Goal: Task Accomplishment & Management: Use online tool/utility

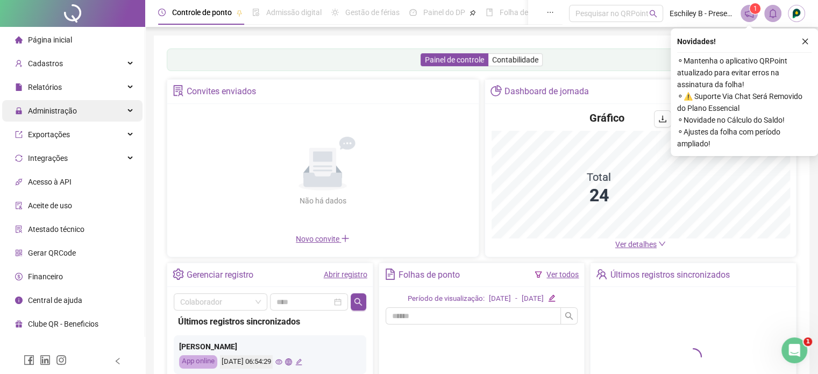
click at [73, 113] on span "Administração" at bounding box center [52, 110] width 49 height 9
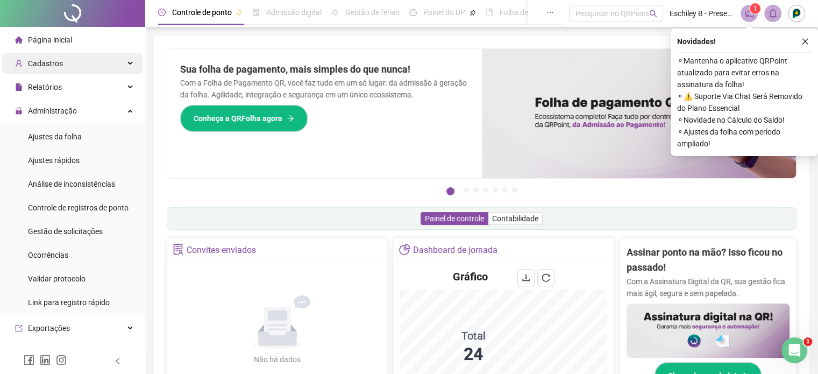
click at [93, 56] on div "Cadastros" at bounding box center [72, 63] width 140 height 21
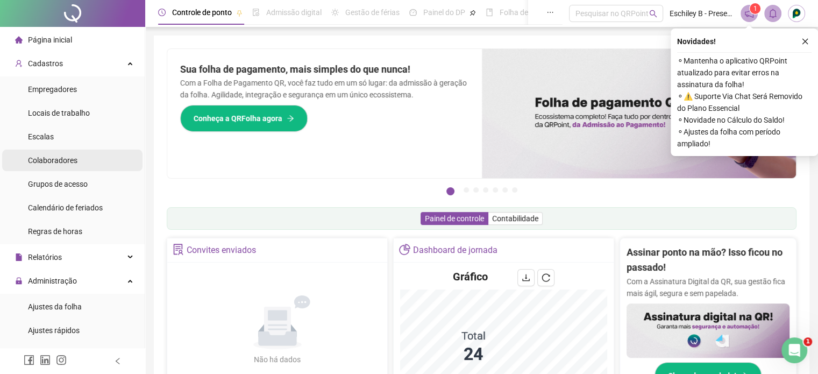
click at [54, 163] on span "Colaboradores" at bounding box center [52, 160] width 49 height 9
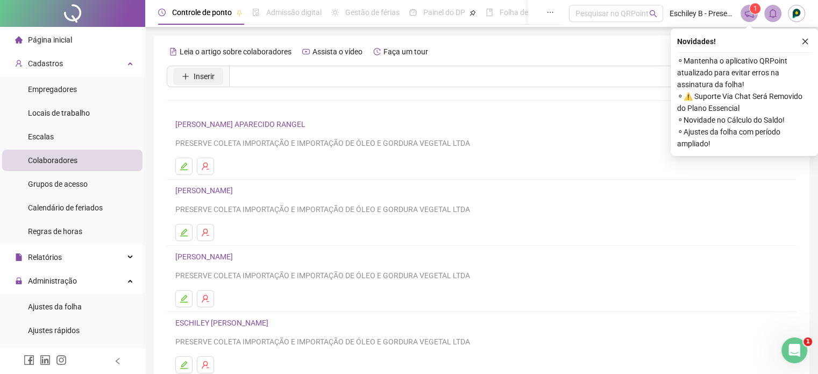
click at [192, 79] on button "Inserir" at bounding box center [198, 76] width 50 height 17
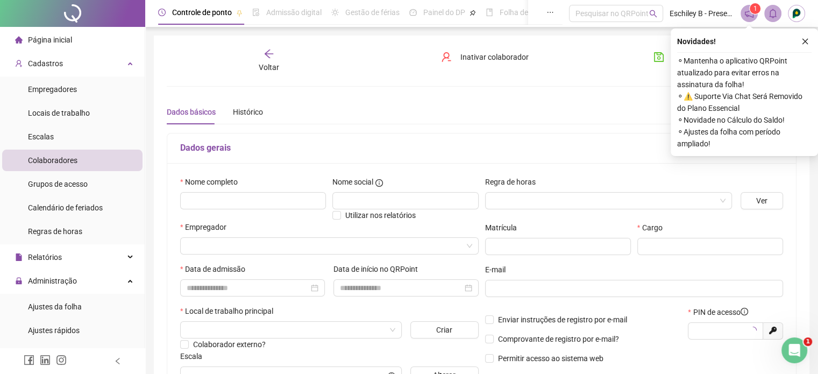
type input "*****"
click at [238, 195] on input "text" at bounding box center [253, 200] width 146 height 17
type input "**********"
click at [603, 205] on input "search" at bounding box center [603, 200] width 224 height 16
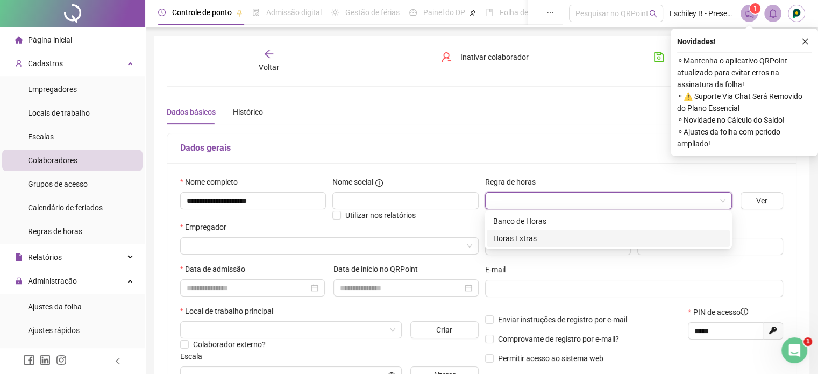
click at [534, 234] on div "Horas Extras" at bounding box center [608, 238] width 230 height 12
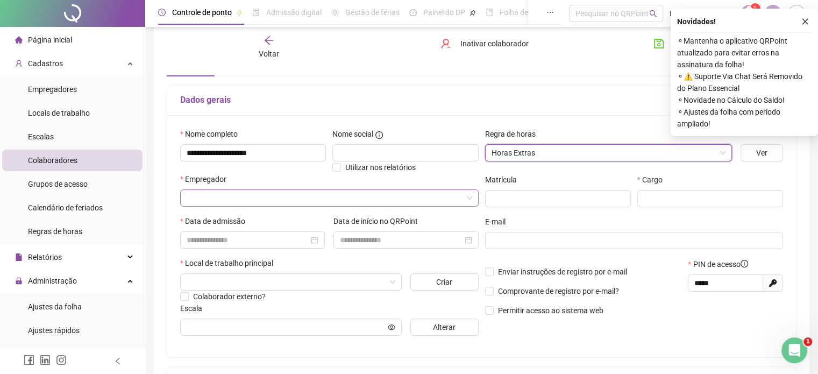
scroll to position [54, 0]
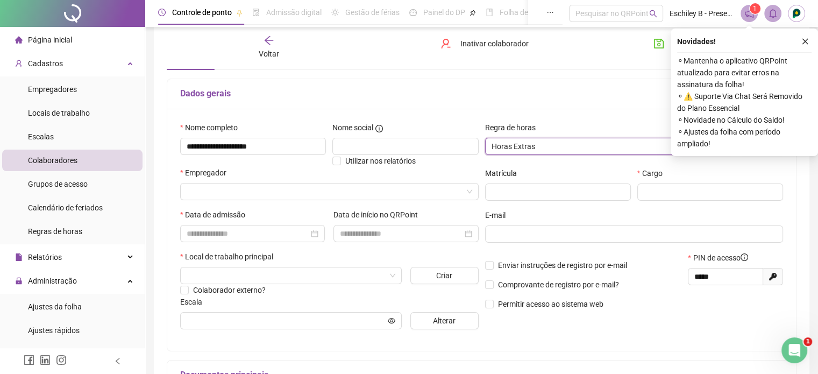
click at [239, 177] on div "Empregador" at bounding box center [329, 175] width 298 height 16
click at [236, 194] on input "search" at bounding box center [325, 191] width 276 height 16
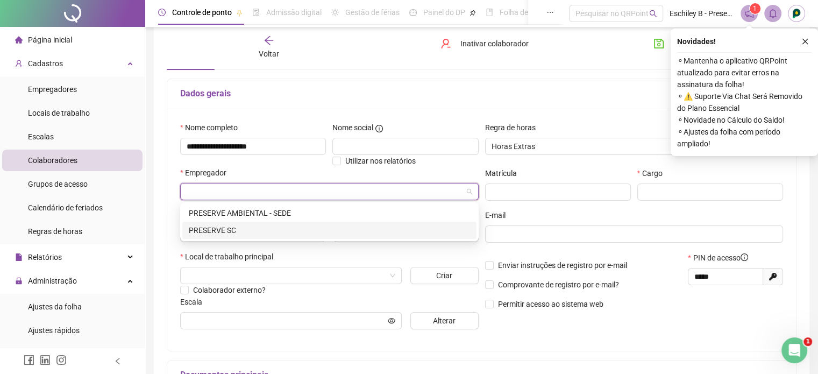
click at [230, 232] on div "PRESERVE SC" at bounding box center [329, 230] width 281 height 12
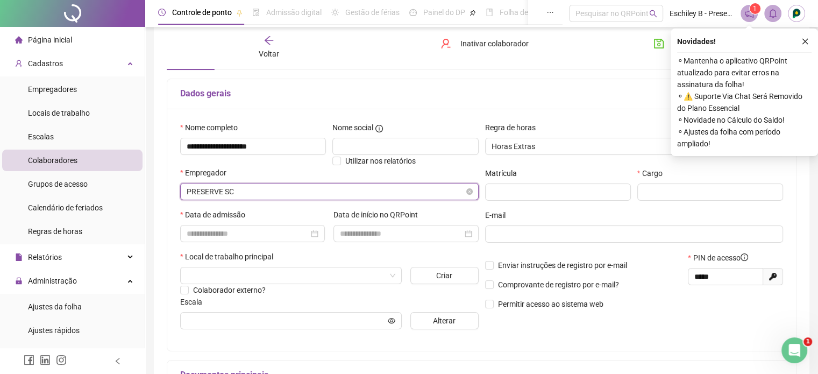
click at [235, 192] on span "PRESERVE SC" at bounding box center [329, 191] width 285 height 16
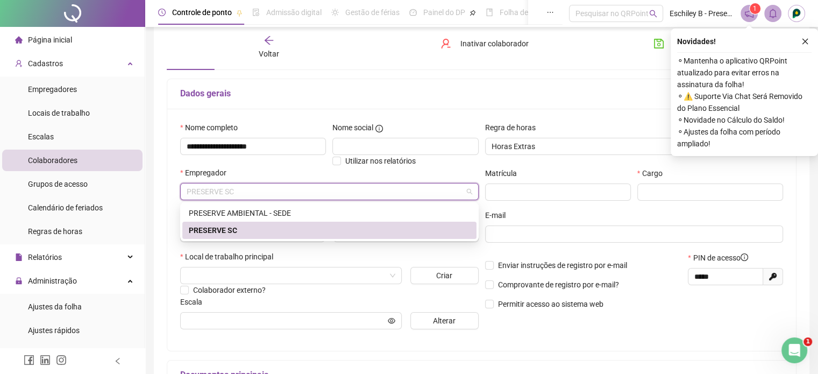
click at [239, 213] on div "PRESERVE AMBIENTAL - SEDE" at bounding box center [329, 213] width 281 height 12
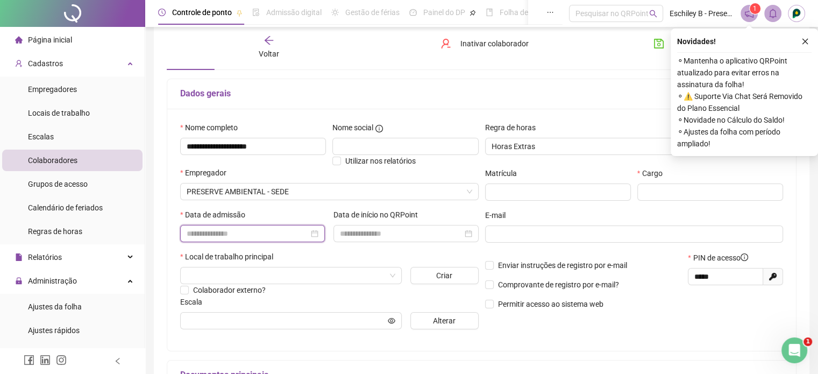
click at [250, 230] on input at bounding box center [248, 233] width 122 height 12
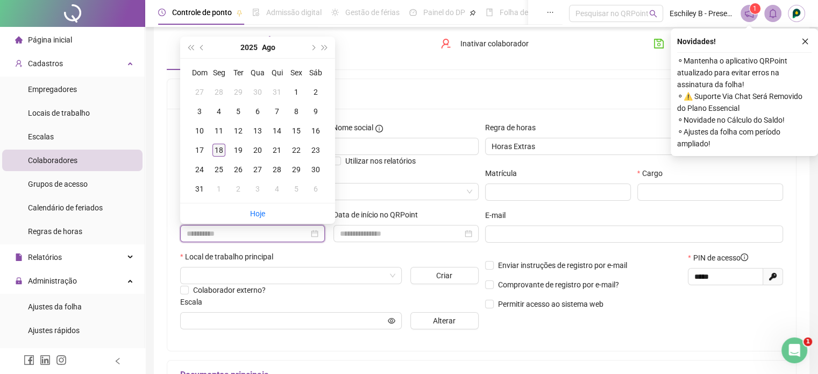
type input "**********"
click at [218, 152] on div "18" at bounding box center [218, 150] width 13 height 13
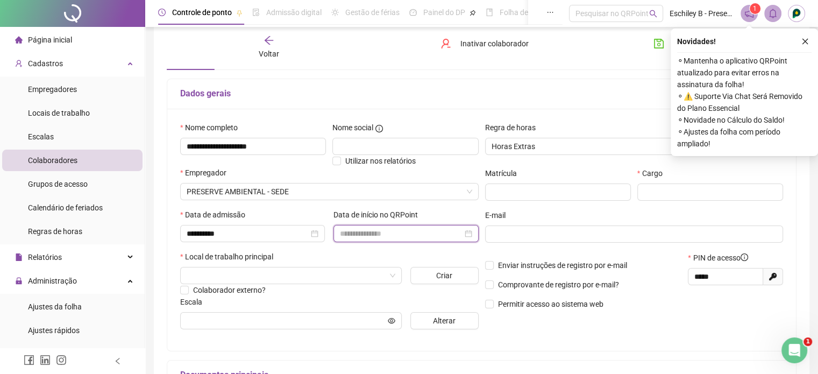
click at [379, 235] on input at bounding box center [401, 233] width 122 height 12
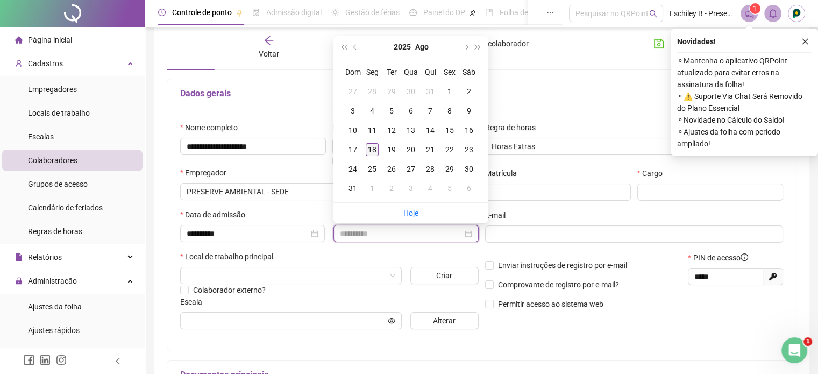
type input "**********"
click at [368, 150] on div "18" at bounding box center [371, 149] width 13 height 13
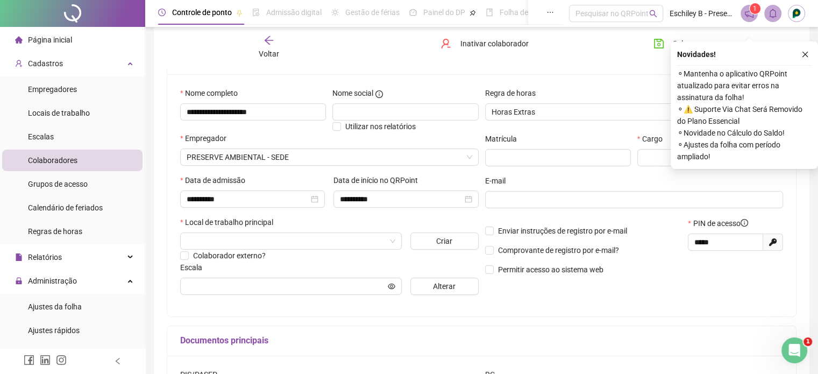
scroll to position [107, 0]
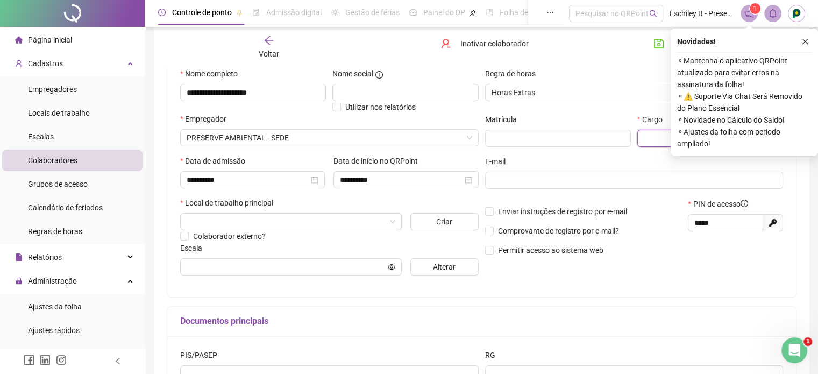
click at [664, 137] on input "text" at bounding box center [710, 138] width 146 height 17
type input "*********"
click at [803, 44] on icon "close" at bounding box center [805, 42] width 8 height 8
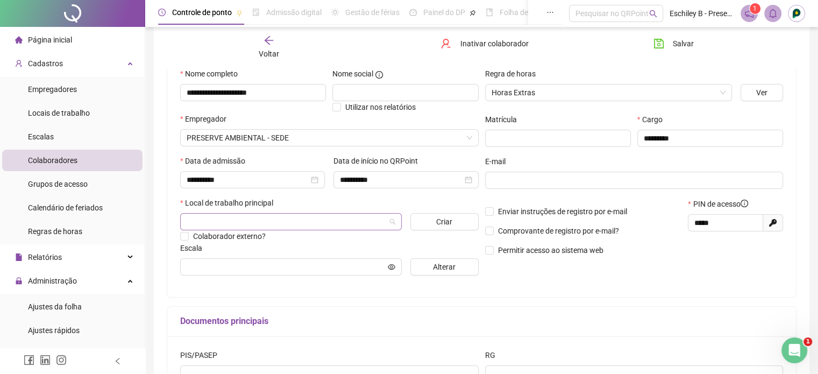
click at [239, 217] on input "search" at bounding box center [286, 221] width 199 height 16
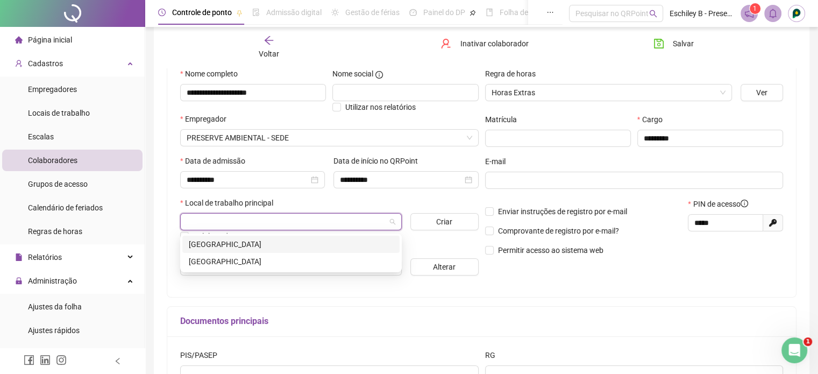
click at [225, 241] on div "[GEOGRAPHIC_DATA]" at bounding box center [291, 244] width 204 height 12
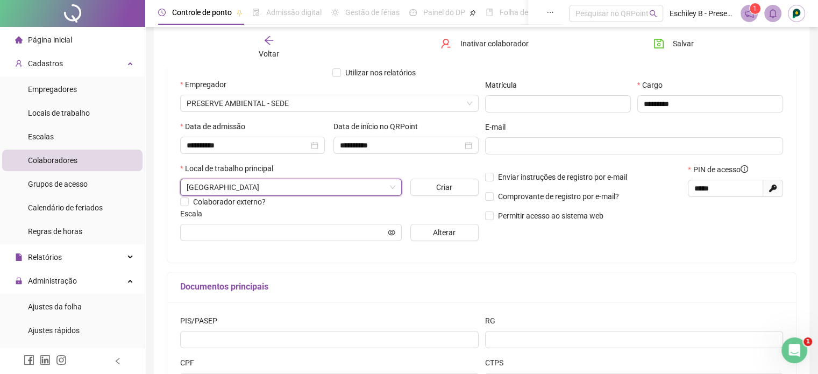
scroll to position [161, 0]
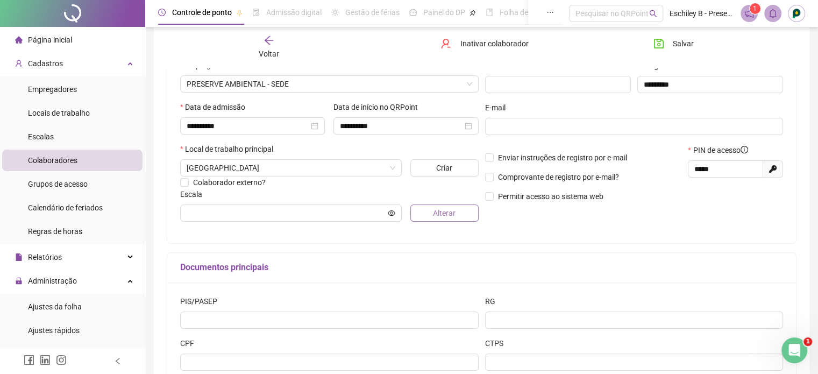
click at [434, 211] on span "Alterar" at bounding box center [444, 213] width 23 height 12
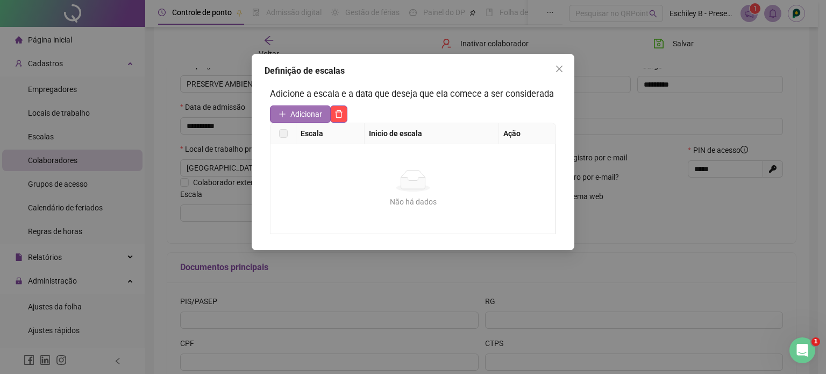
click at [305, 116] on span "Adicionar" at bounding box center [306, 114] width 32 height 12
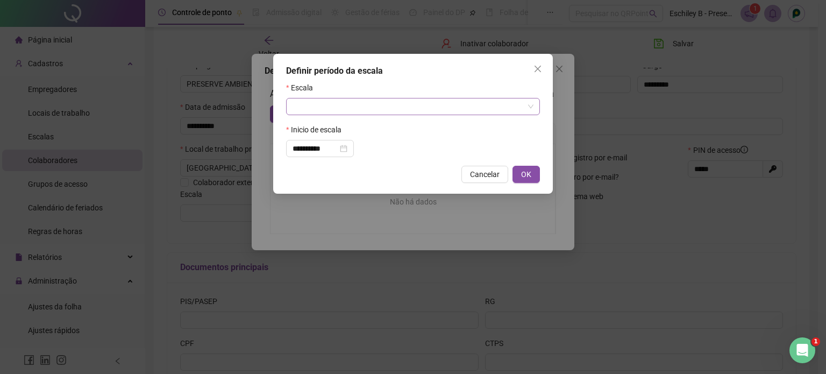
click at [351, 104] on input "search" at bounding box center [407, 106] width 231 height 16
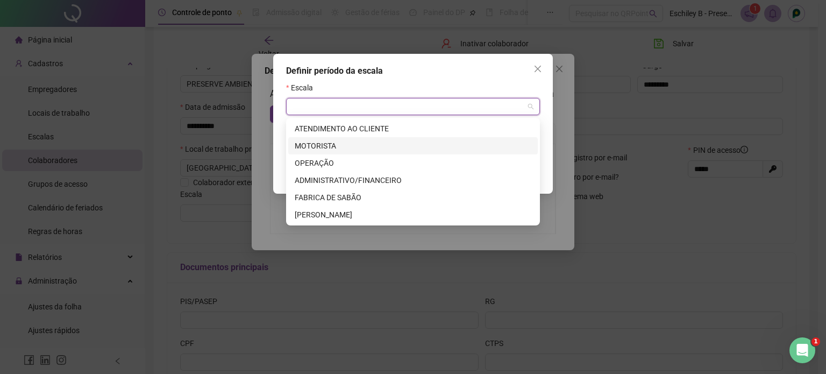
click at [360, 148] on div "MOTORISTA" at bounding box center [413, 146] width 236 height 12
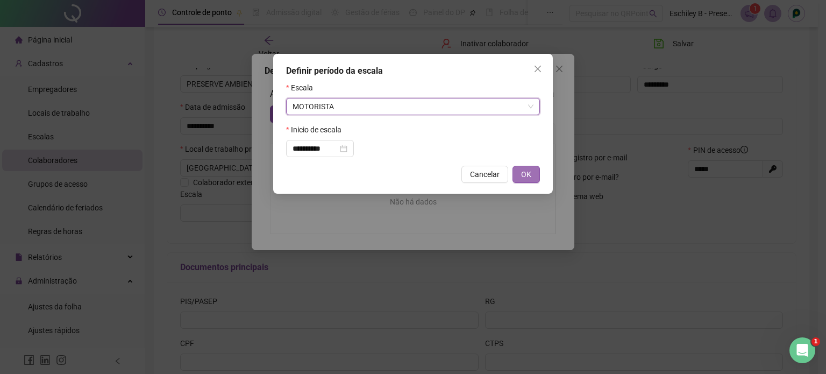
click at [522, 181] on button "OK" at bounding box center [525, 174] width 27 height 17
type input "*********"
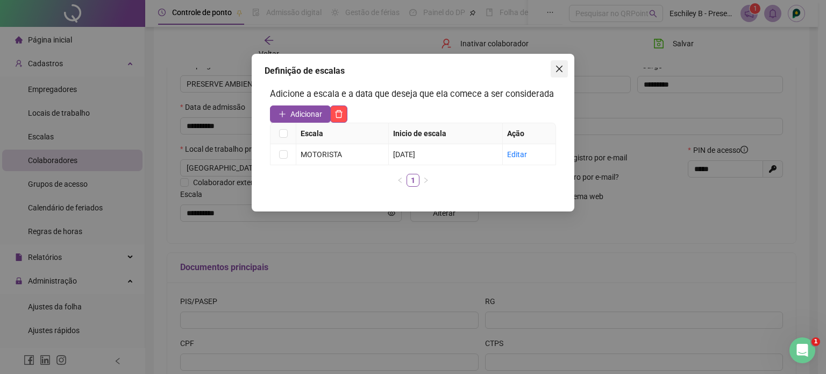
click at [556, 72] on icon "close" at bounding box center [559, 68] width 9 height 9
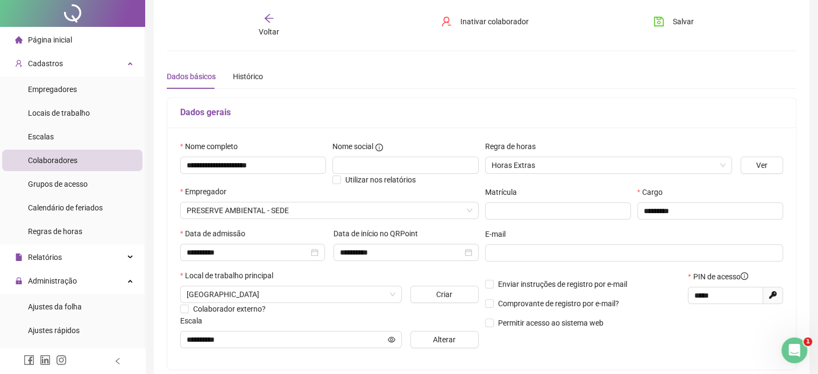
scroll to position [0, 0]
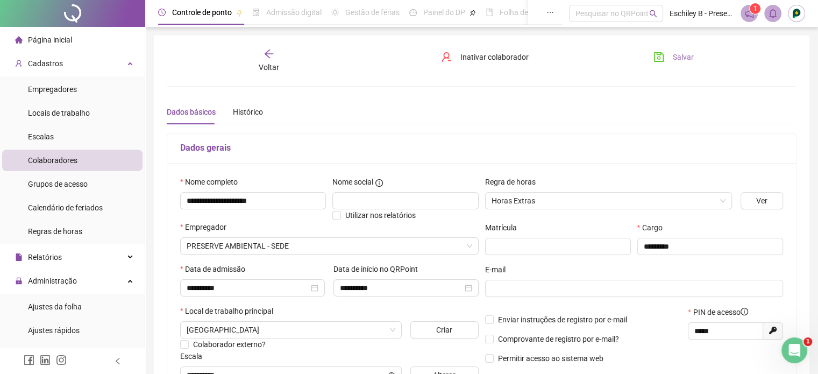
click at [662, 48] on button "Salvar" at bounding box center [673, 56] width 56 height 17
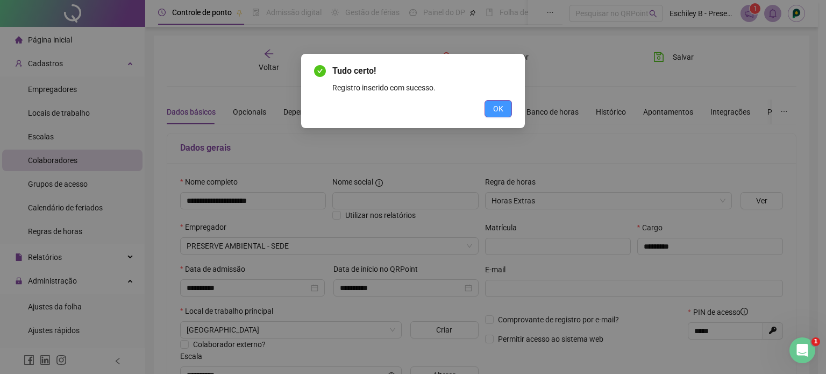
click at [506, 107] on button "OK" at bounding box center [497, 108] width 27 height 17
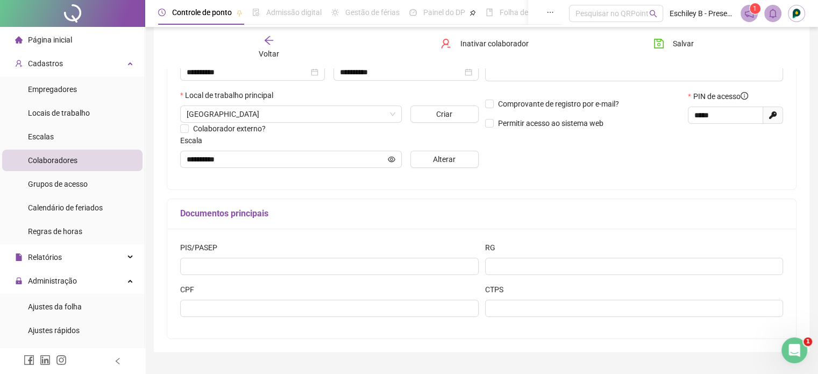
scroll to position [107, 0]
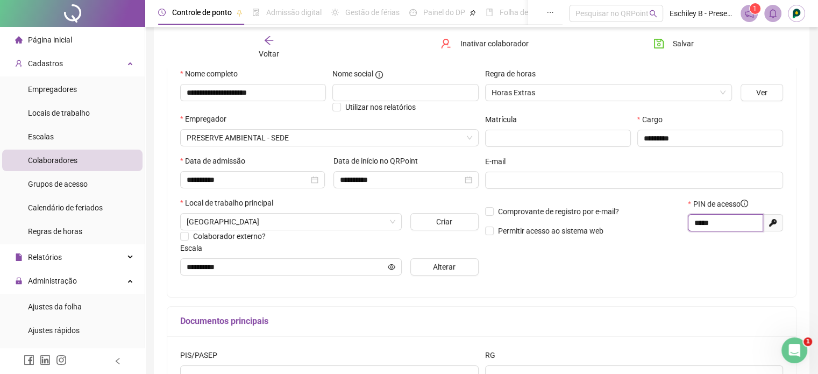
drag, startPoint x: 716, startPoint y: 222, endPoint x: 636, endPoint y: 232, distance: 80.7
click at [641, 232] on div "Comprovante de registro por e-mail? Permitir acesso ao sistema web PIN de acess…" at bounding box center [634, 221] width 305 height 46
click at [113, 161] on li "Colaboradores" at bounding box center [72, 159] width 140 height 21
click at [262, 40] on div "Voltar" at bounding box center [269, 47] width 98 height 25
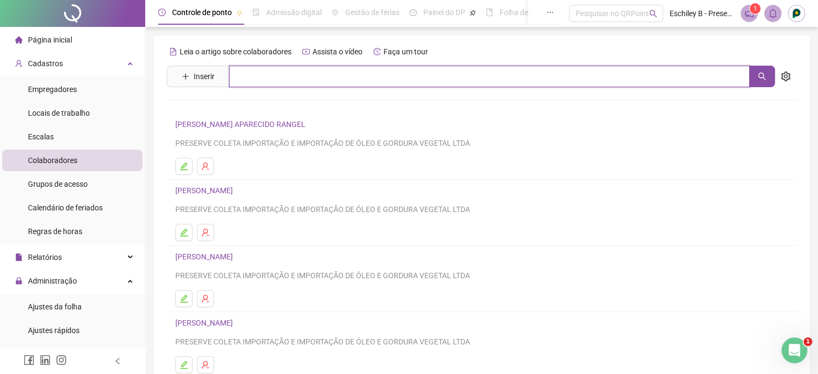
click at [259, 75] on input "text" at bounding box center [489, 76] width 520 height 21
click at [752, 70] on button "button" at bounding box center [762, 76] width 26 height 21
type input "****"
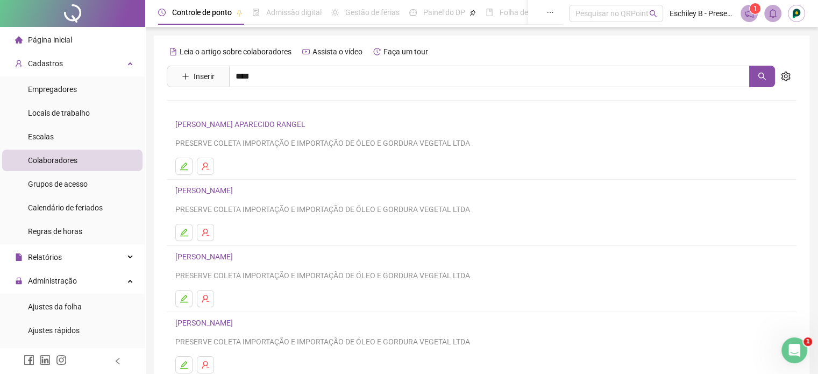
click at [244, 107] on link "[PERSON_NAME]" at bounding box center [216, 108] width 58 height 9
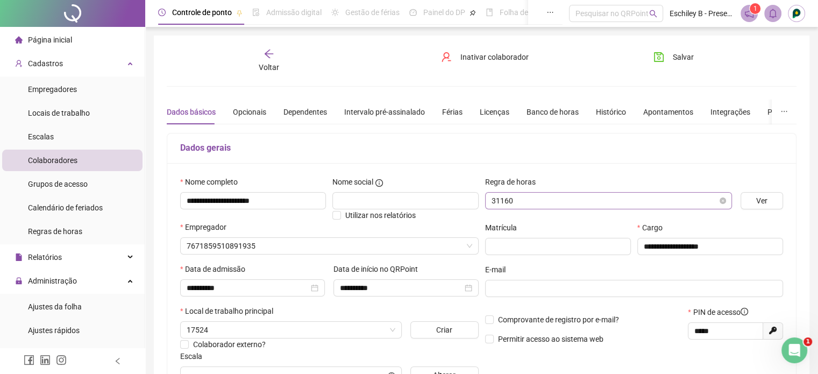
type input "*********"
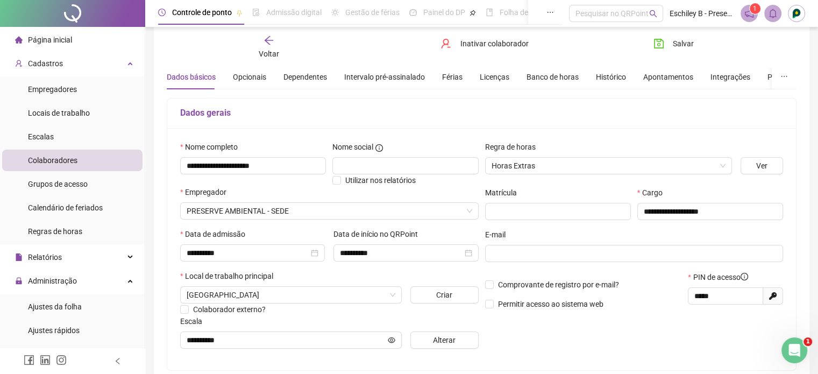
scroll to position [54, 0]
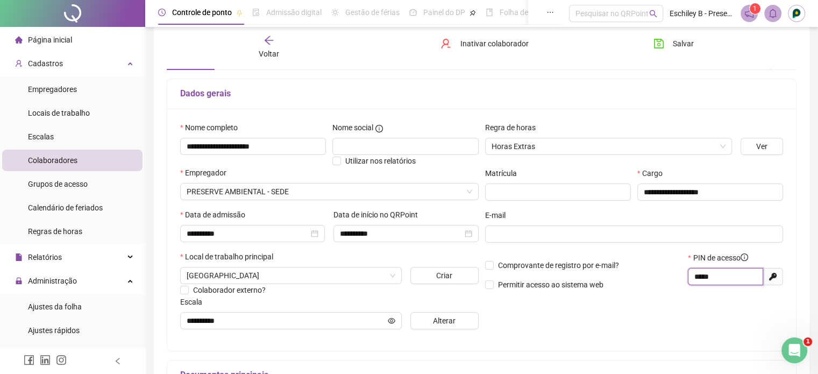
drag, startPoint x: 731, startPoint y: 280, endPoint x: 626, endPoint y: 284, distance: 105.4
click at [641, 284] on div "Comprovante de registro por e-mail? Permitir acesso ao sistema web PIN de acess…" at bounding box center [634, 275] width 305 height 46
click at [264, 49] on span "Voltar" at bounding box center [269, 53] width 20 height 9
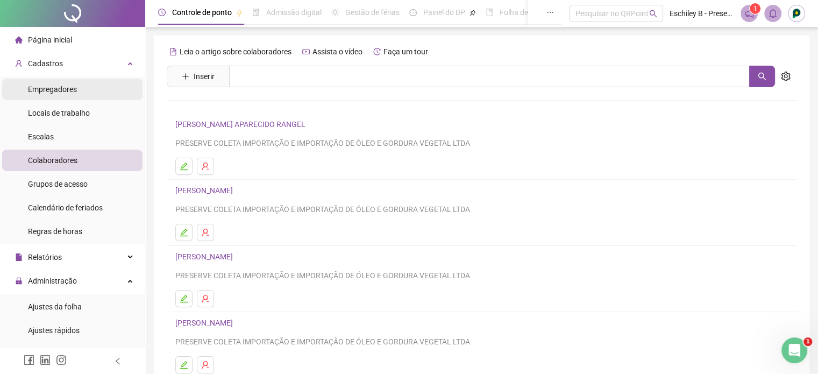
click at [55, 87] on span "Empregadores" at bounding box center [52, 89] width 49 height 9
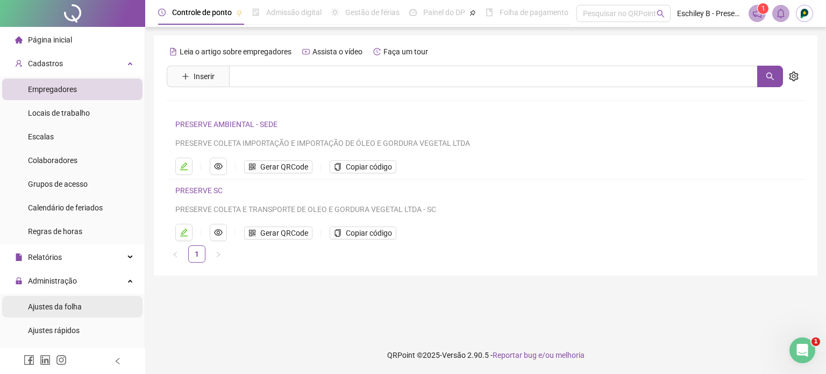
click at [80, 303] on span "Ajustes da folha" at bounding box center [55, 306] width 54 height 9
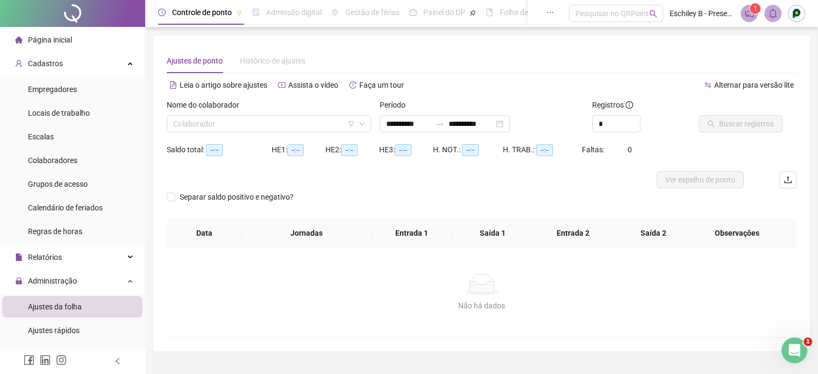
type input "**********"
click at [289, 119] on input "search" at bounding box center [264, 124] width 182 height 16
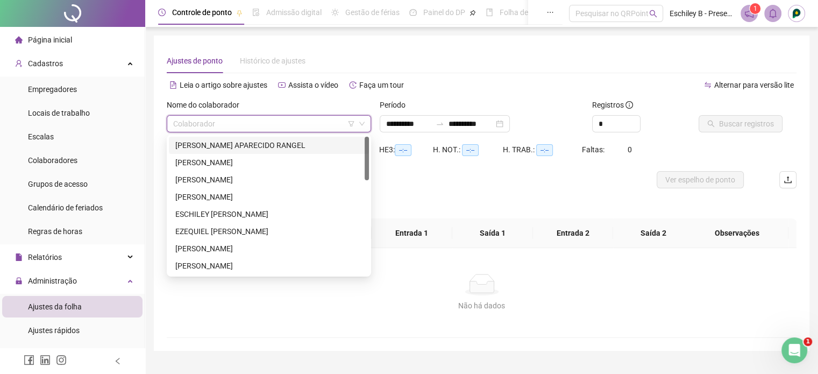
type input "*"
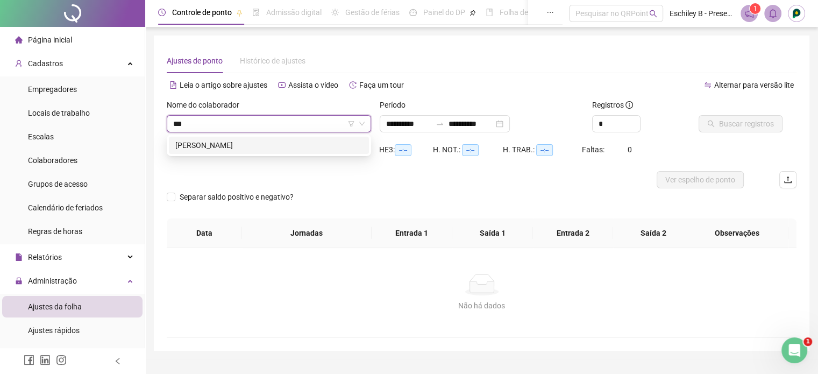
type input "****"
click at [272, 142] on div "[PERSON_NAME]" at bounding box center [268, 145] width 187 height 12
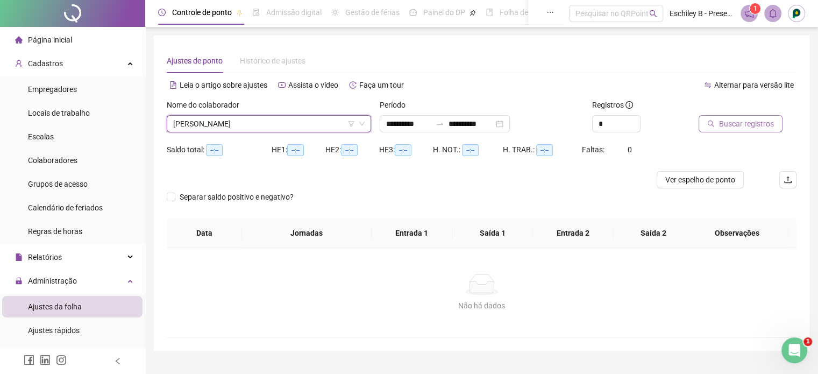
click at [740, 122] on span "Buscar registros" at bounding box center [746, 124] width 55 height 12
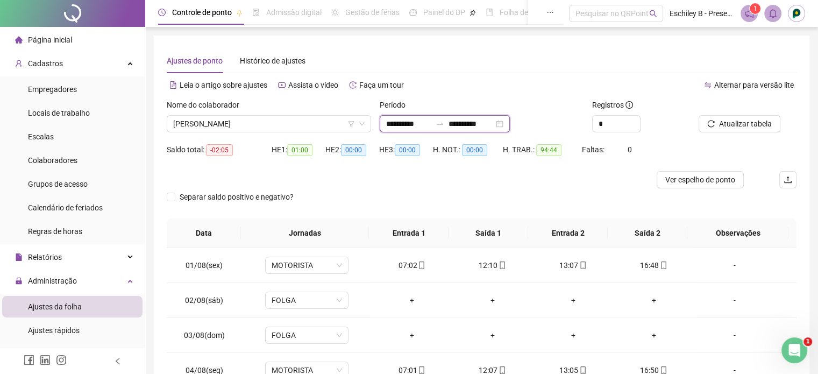
click at [493, 126] on input "**********" at bounding box center [470, 124] width 45 height 12
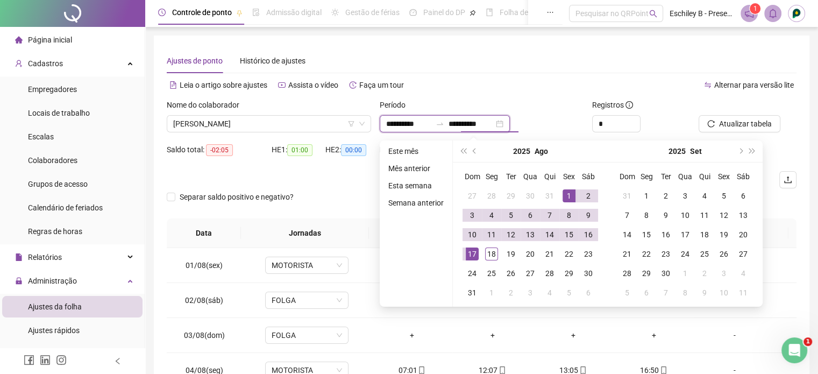
type input "**********"
click at [421, 153] on li "Este mês" at bounding box center [416, 151] width 64 height 13
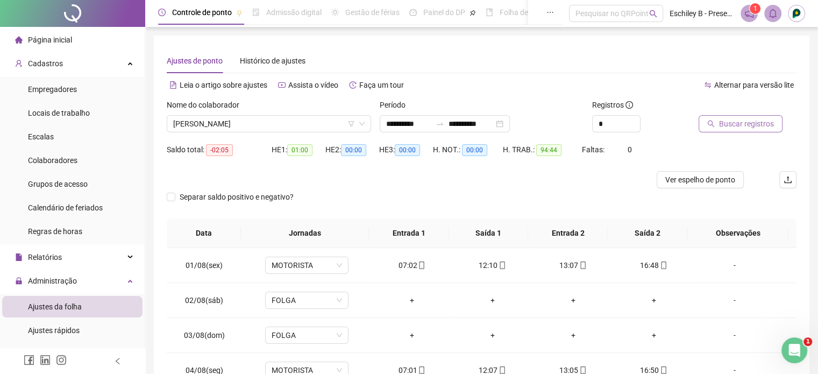
click at [750, 126] on span "Buscar registros" at bounding box center [746, 124] width 55 height 12
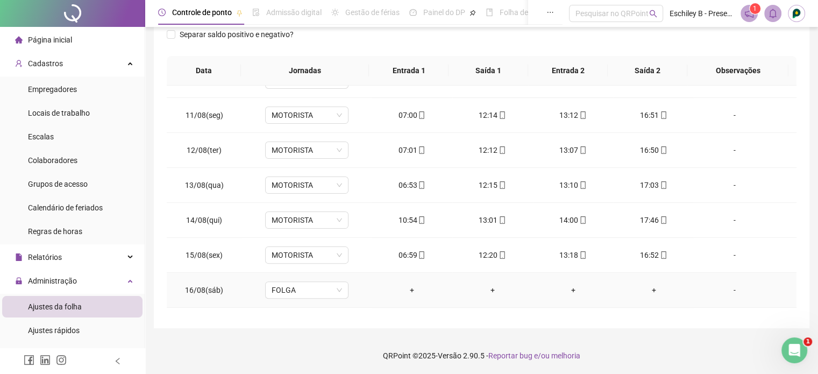
scroll to position [397, 0]
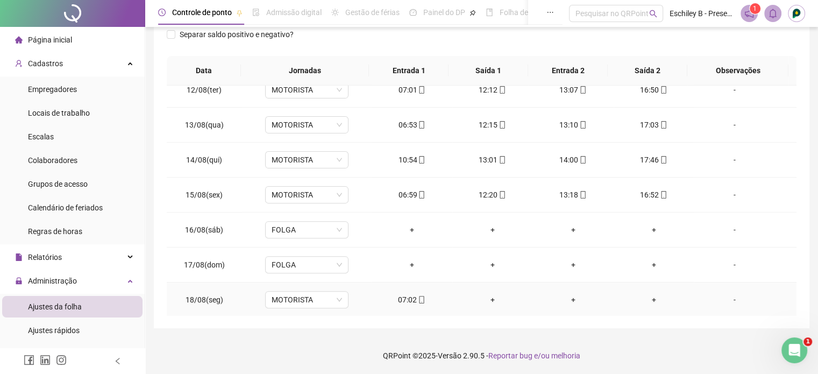
click at [411, 295] on div "07:02" at bounding box center [411, 299] width 63 height 12
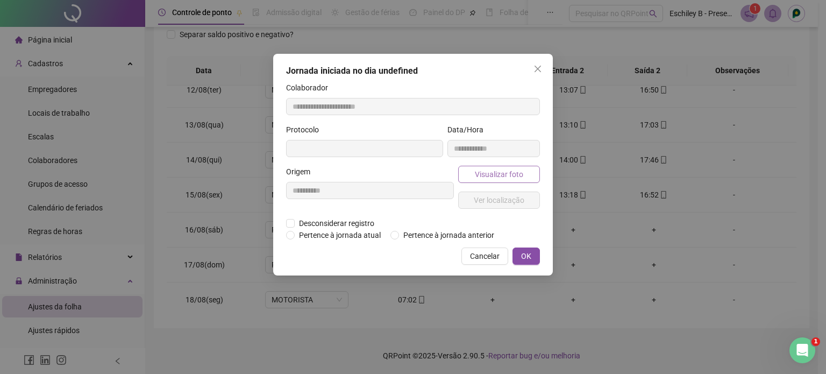
click at [507, 168] on span "Visualizar foto" at bounding box center [499, 174] width 48 height 12
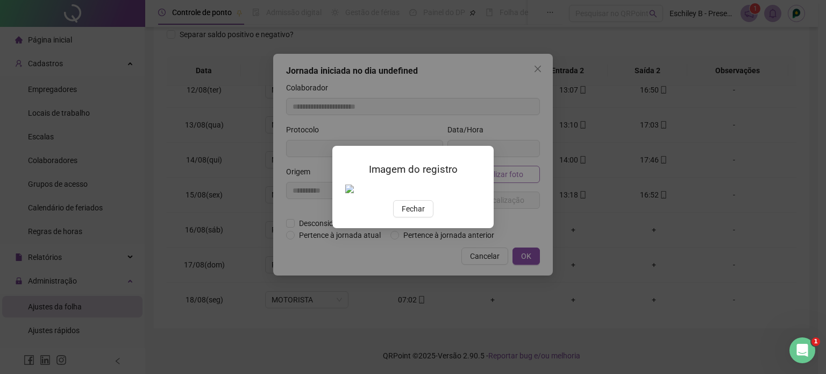
type input "**********"
click at [406, 217] on button "Fechar" at bounding box center [413, 208] width 40 height 17
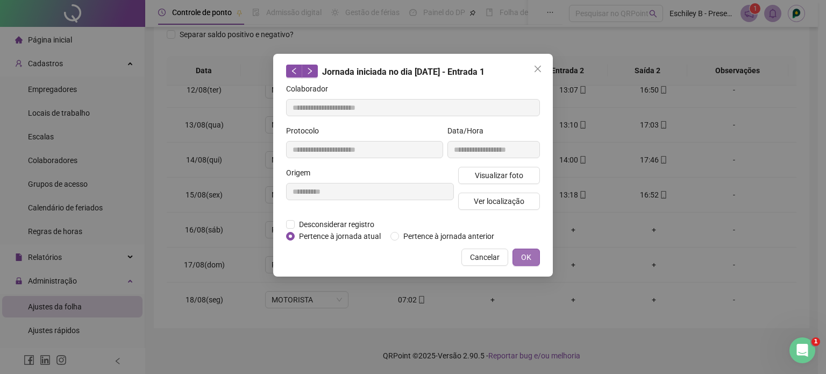
click at [533, 253] on button "OK" at bounding box center [525, 256] width 27 height 17
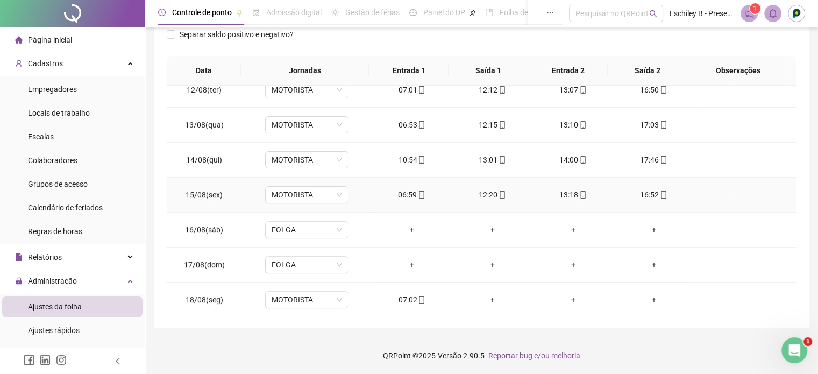
click at [425, 192] on div "06:59" at bounding box center [411, 195] width 63 height 12
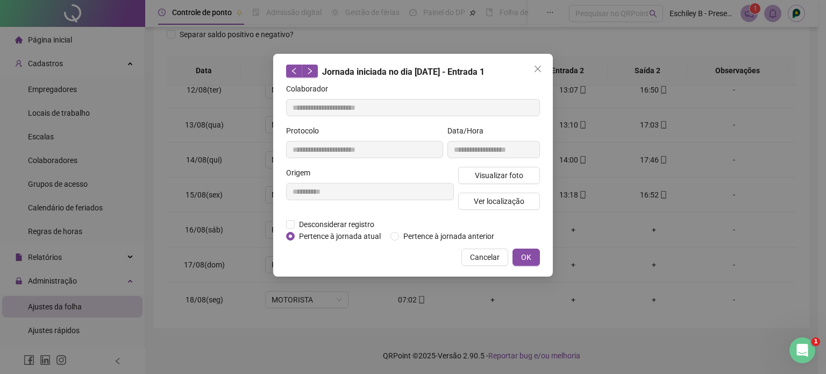
type input "**********"
click at [536, 69] on icon "close" at bounding box center [537, 68] width 9 height 9
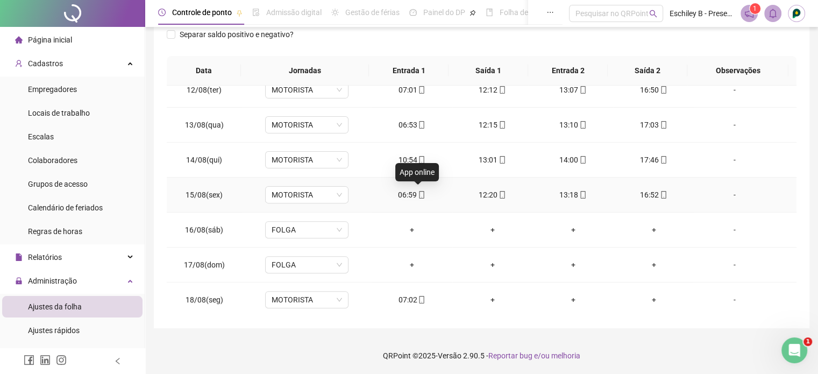
click at [419, 193] on icon "mobile" at bounding box center [422, 195] width 8 height 8
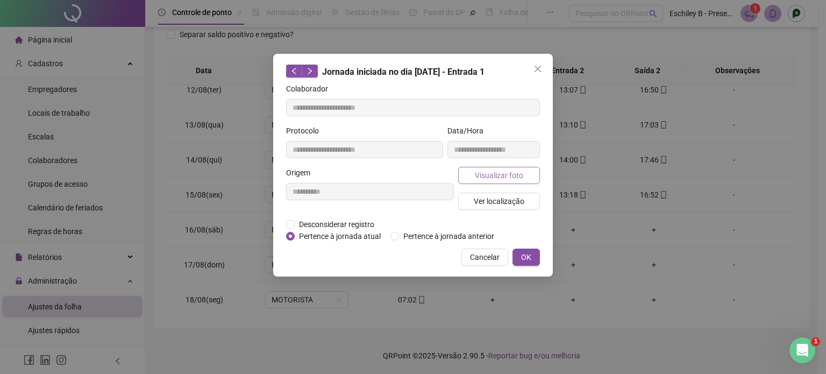
click at [493, 175] on span "Visualizar foto" at bounding box center [499, 175] width 48 height 12
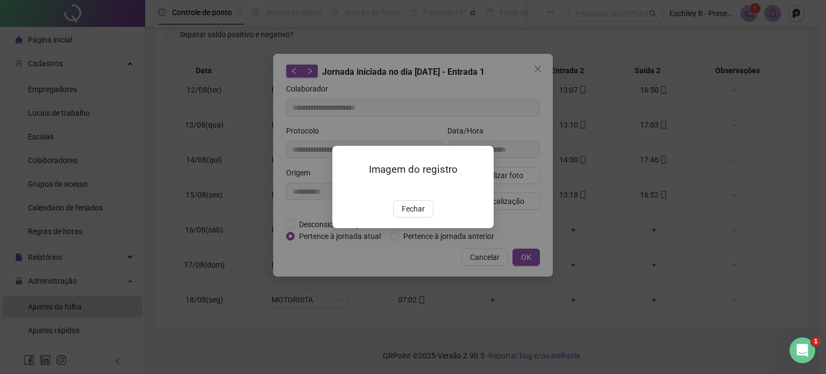
click at [410, 228] on div "Imagem do registro Fechar" at bounding box center [412, 187] width 161 height 82
click at [415, 214] on span "Fechar" at bounding box center [412, 209] width 23 height 12
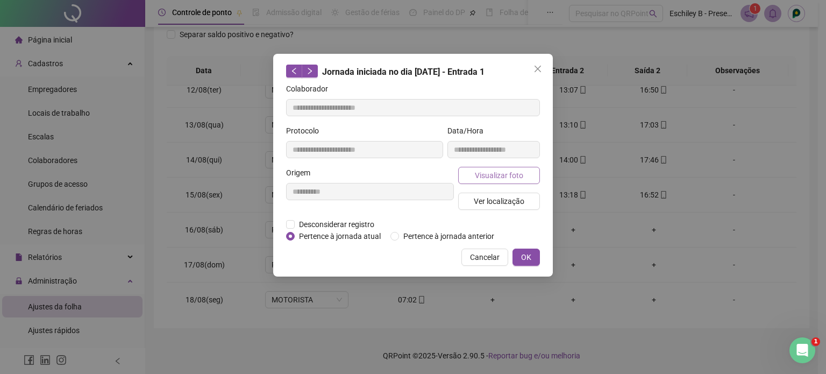
click at [498, 171] on span "Visualizar foto" at bounding box center [499, 175] width 48 height 12
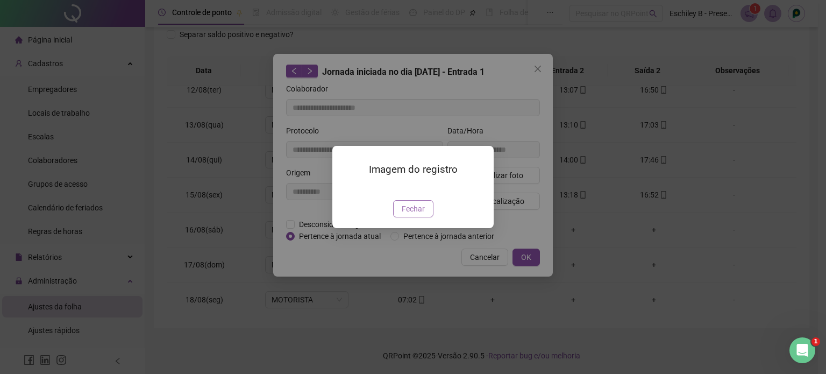
click at [412, 214] on span "Fechar" at bounding box center [412, 209] width 23 height 12
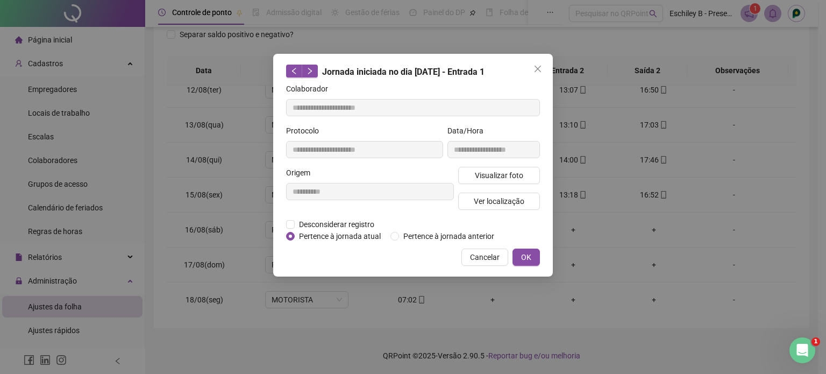
click at [538, 266] on div "**********" at bounding box center [412, 165] width 279 height 223
click at [535, 263] on button "OK" at bounding box center [525, 256] width 27 height 17
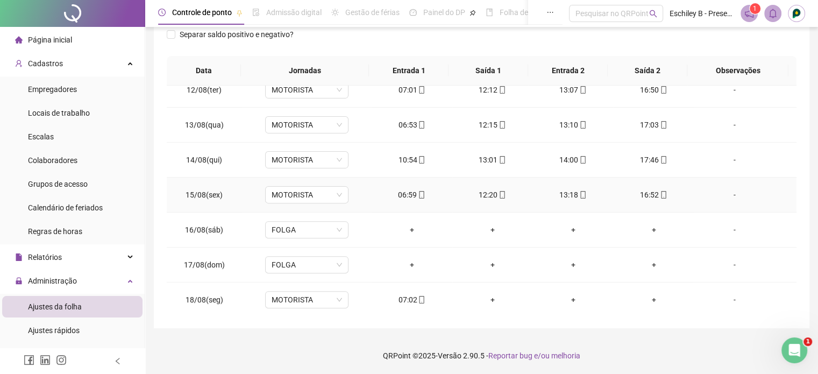
click at [500, 192] on icon "mobile" at bounding box center [502, 195] width 5 height 8
type input "**********"
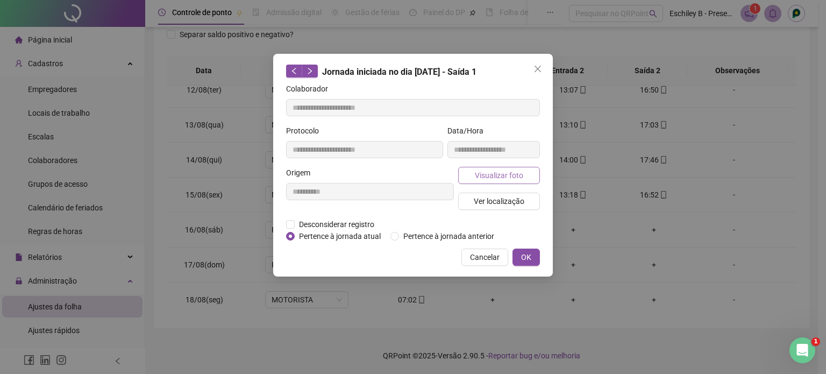
click at [492, 176] on span "Visualizar foto" at bounding box center [499, 175] width 48 height 12
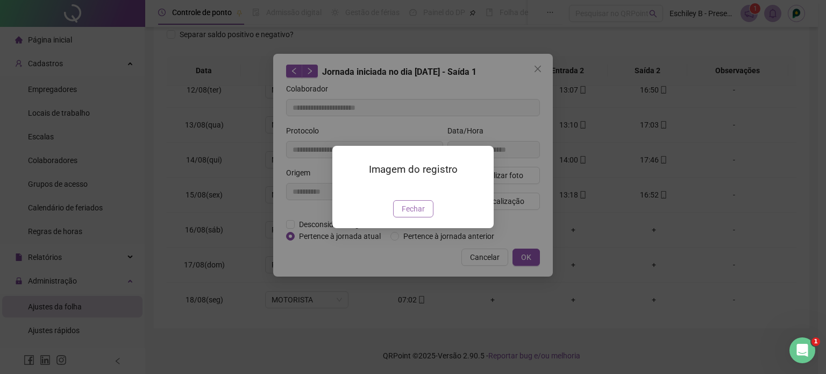
click at [411, 214] on span "Fechar" at bounding box center [412, 209] width 23 height 12
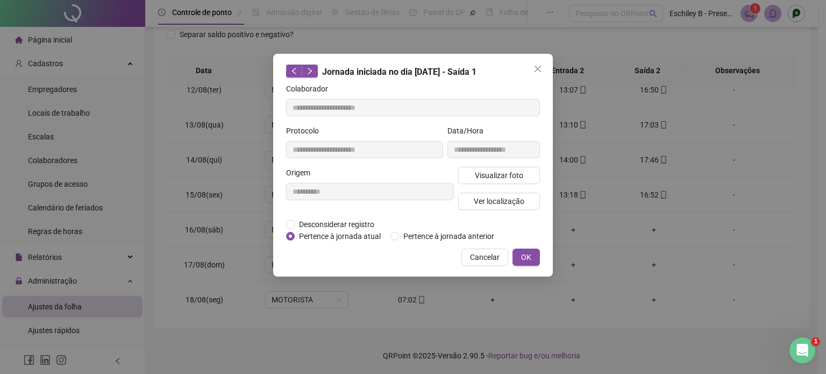
click at [522, 264] on button "OK" at bounding box center [525, 256] width 27 height 17
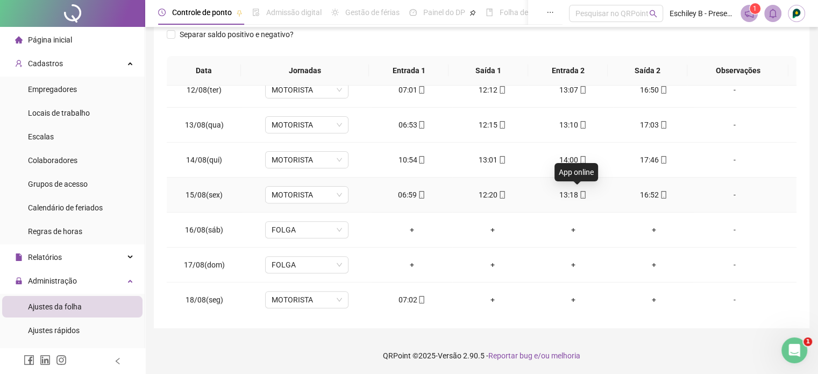
click at [579, 195] on icon "mobile" at bounding box center [583, 195] width 8 height 8
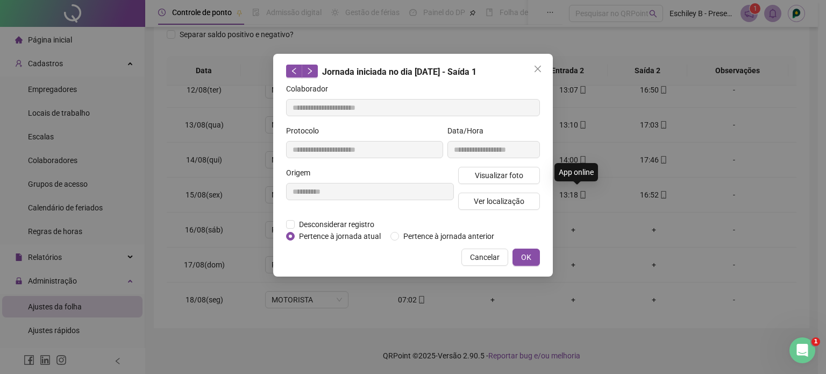
type input "**********"
click at [501, 177] on span "Visualizar foto" at bounding box center [499, 175] width 48 height 12
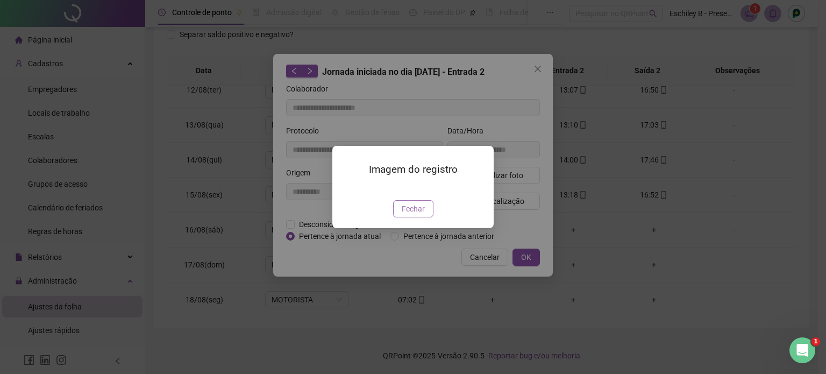
click at [424, 217] on button "Fechar" at bounding box center [413, 208] width 40 height 17
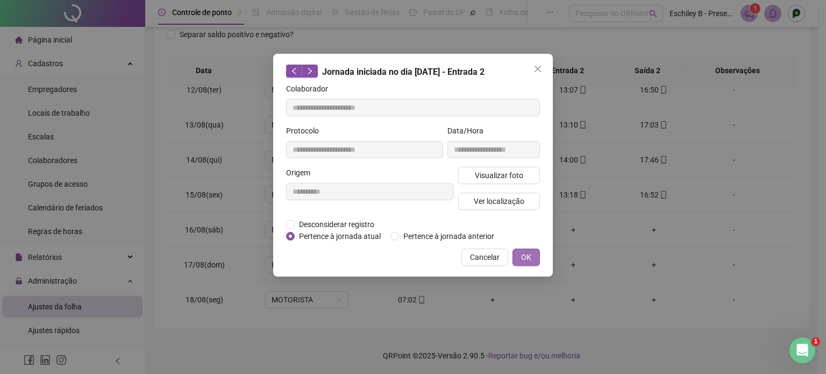
click at [521, 261] on span "OK" at bounding box center [526, 257] width 10 height 12
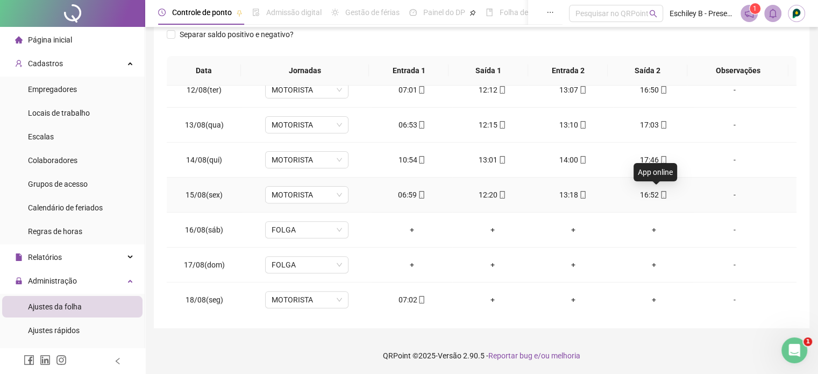
click at [659, 193] on icon "mobile" at bounding box center [663, 195] width 8 height 8
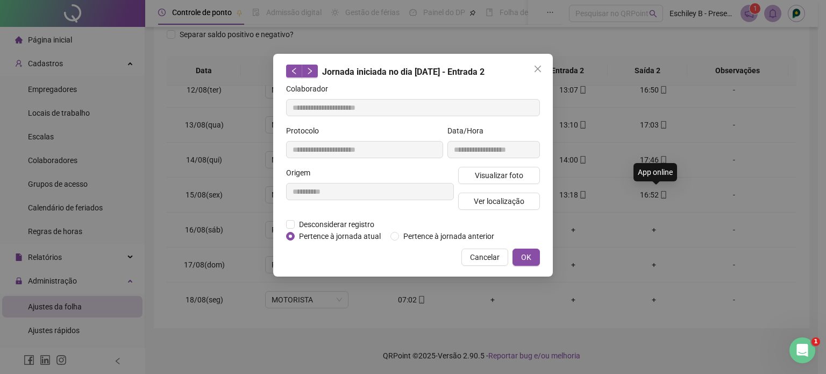
type input "**********"
click at [499, 180] on span "Visualizar foto" at bounding box center [499, 175] width 48 height 12
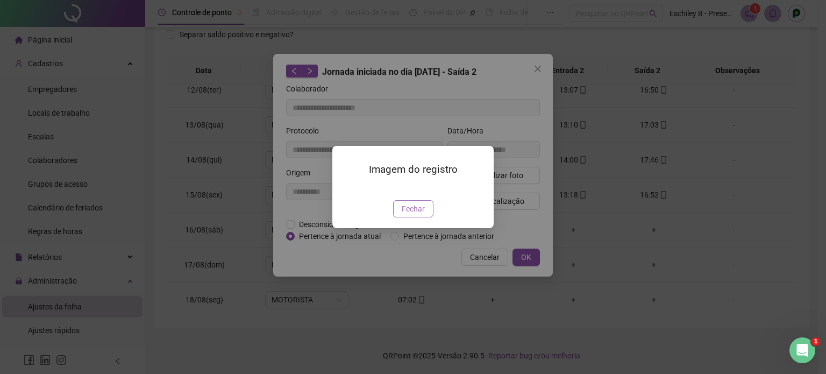
click at [412, 214] on span "Fechar" at bounding box center [412, 209] width 23 height 12
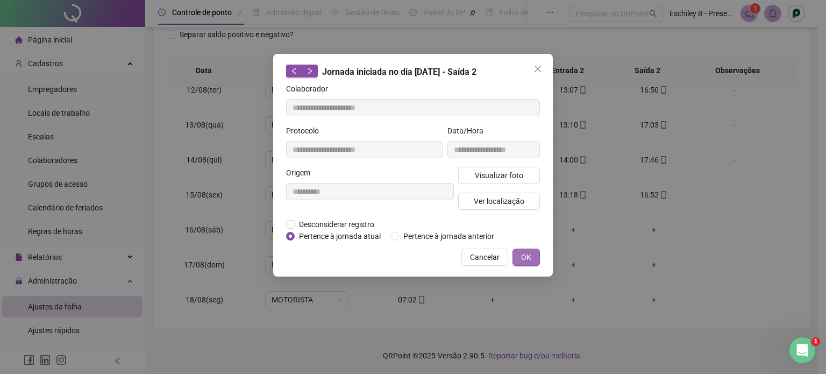
click at [527, 260] on span "OK" at bounding box center [526, 257] width 10 height 12
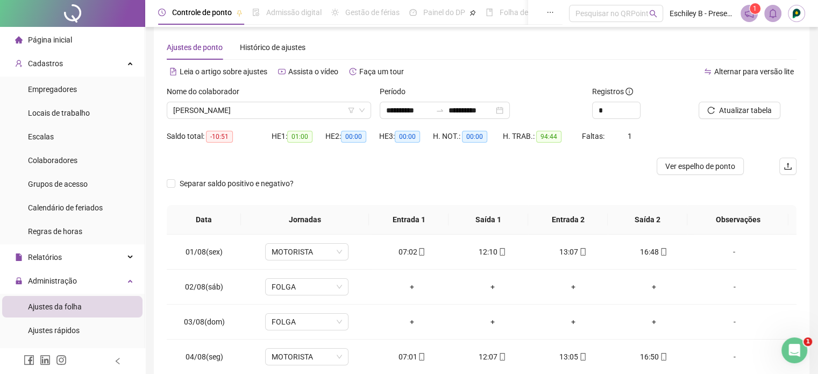
scroll to position [0, 0]
